Goal: Task Accomplishment & Management: Use online tool/utility

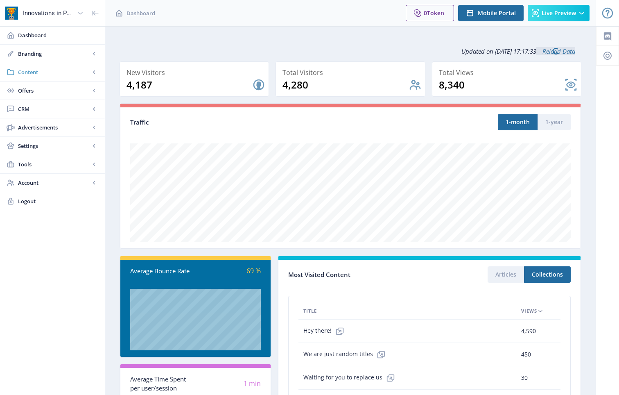
click at [32, 74] on span "Content" at bounding box center [54, 72] width 72 height 8
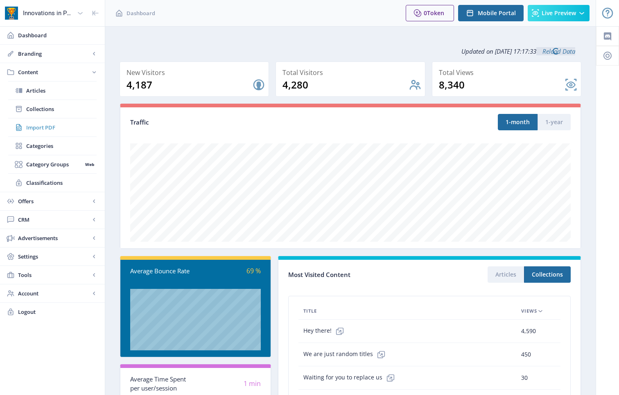
click at [40, 124] on span "Import PDF" at bounding box center [61, 127] width 70 height 8
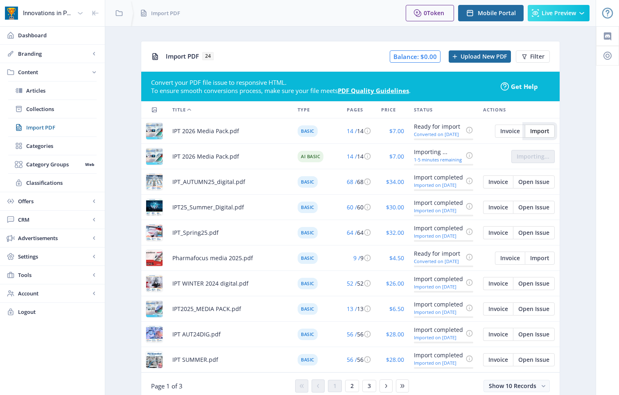
click at [544, 126] on button "Import" at bounding box center [540, 130] width 30 height 13
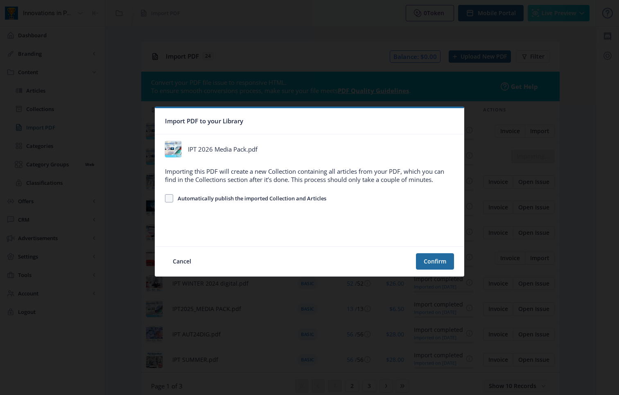
click at [222, 198] on span "Automatically publish the imported Collection and Articles" at bounding box center [249, 198] width 153 height 10
click at [165, 198] on input "Automatically publish the imported Collection and Articles" at bounding box center [165, 198] width 0 height 0
click at [245, 200] on span "Automatically publish the imported Collection and Articles" at bounding box center [249, 198] width 153 height 10
click at [165, 198] on input "Automatically publish the imported Collection and Articles" at bounding box center [165, 198] width 0 height 0
checkbox input "false"
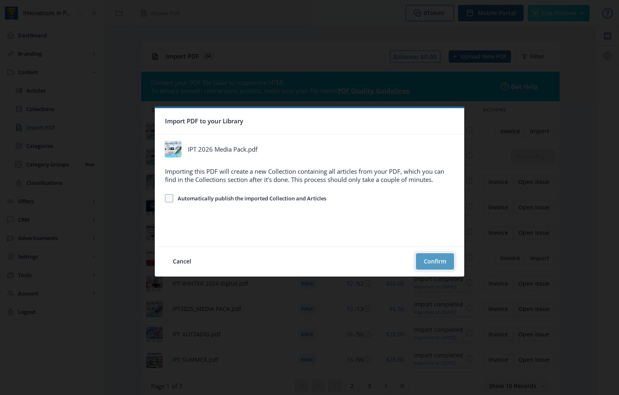
click at [434, 265] on button "Confirm" at bounding box center [435, 261] width 38 height 16
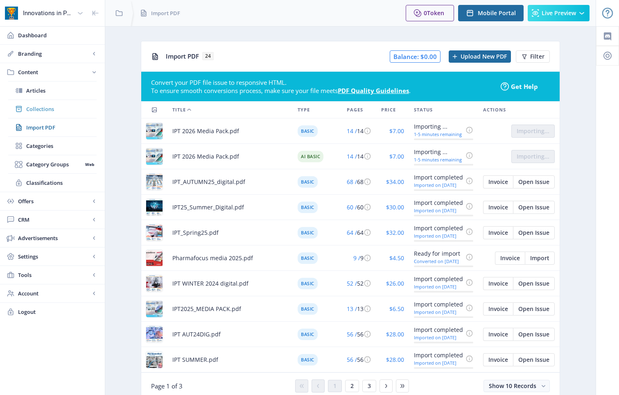
click at [39, 109] on span "Collections" at bounding box center [61, 109] width 70 height 8
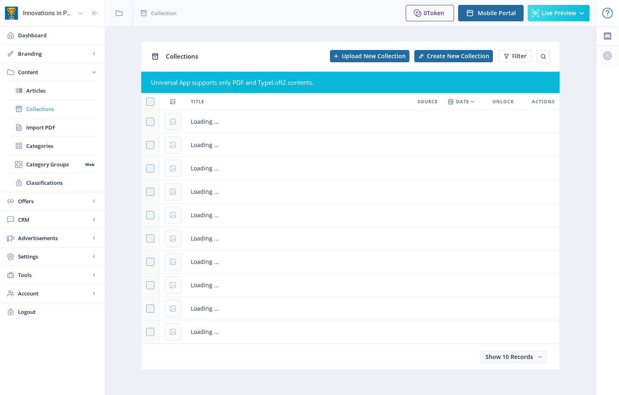
scroll to position [1, 0]
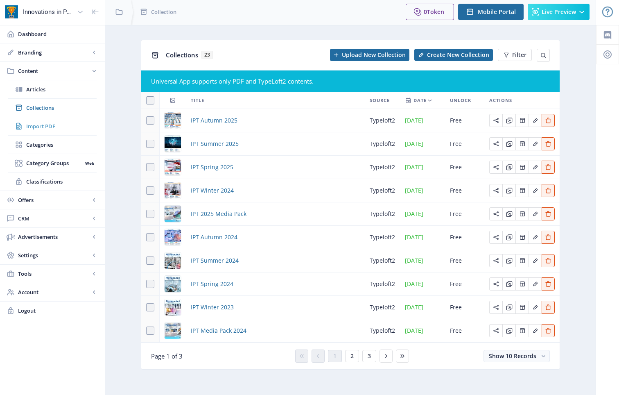
click at [31, 126] on span "Import PDF" at bounding box center [61, 126] width 70 height 8
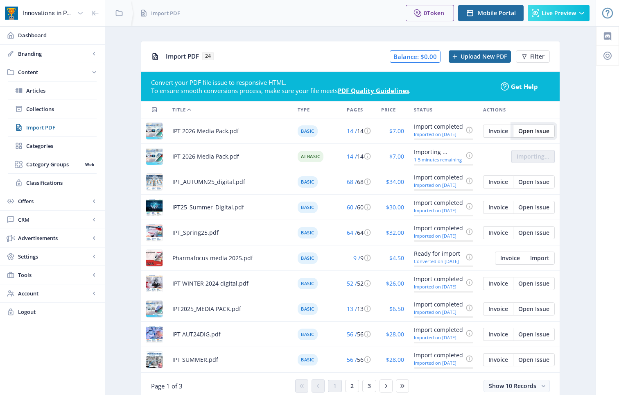
click at [549, 129] on span "Open Issue" at bounding box center [533, 131] width 31 height 7
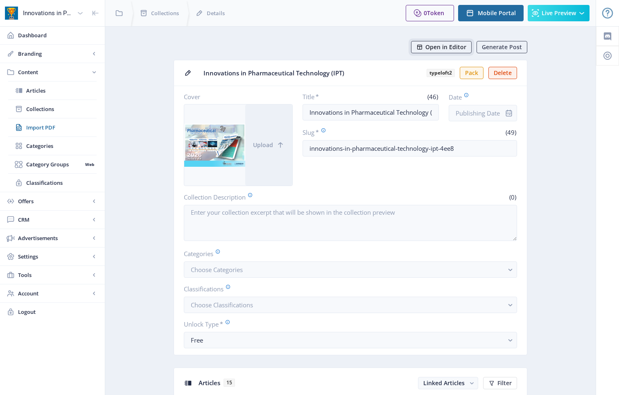
click at [439, 48] on span "Open in Editor" at bounding box center [445, 47] width 41 height 7
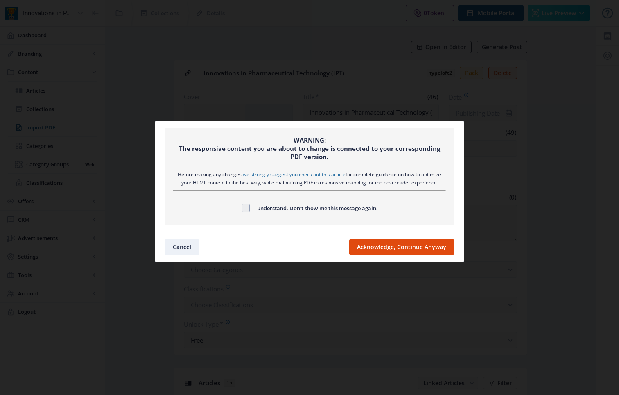
click at [264, 244] on div at bounding box center [274, 247] width 150 height 16
click at [187, 248] on button "Cancel" at bounding box center [182, 247] width 34 height 16
